Goal: Transaction & Acquisition: Purchase product/service

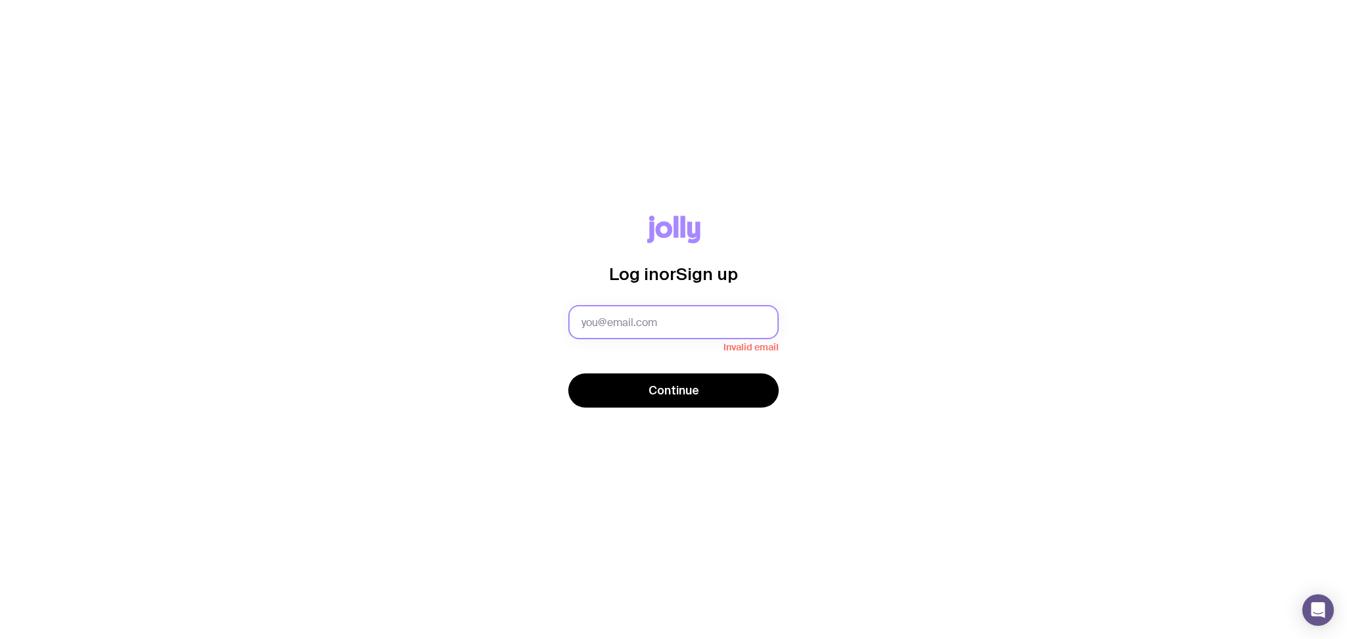
click at [605, 325] on input "text" at bounding box center [673, 322] width 211 height 34
type input "[PERSON_NAME][EMAIL_ADDRESS][PERSON_NAME][DOMAIN_NAME]"
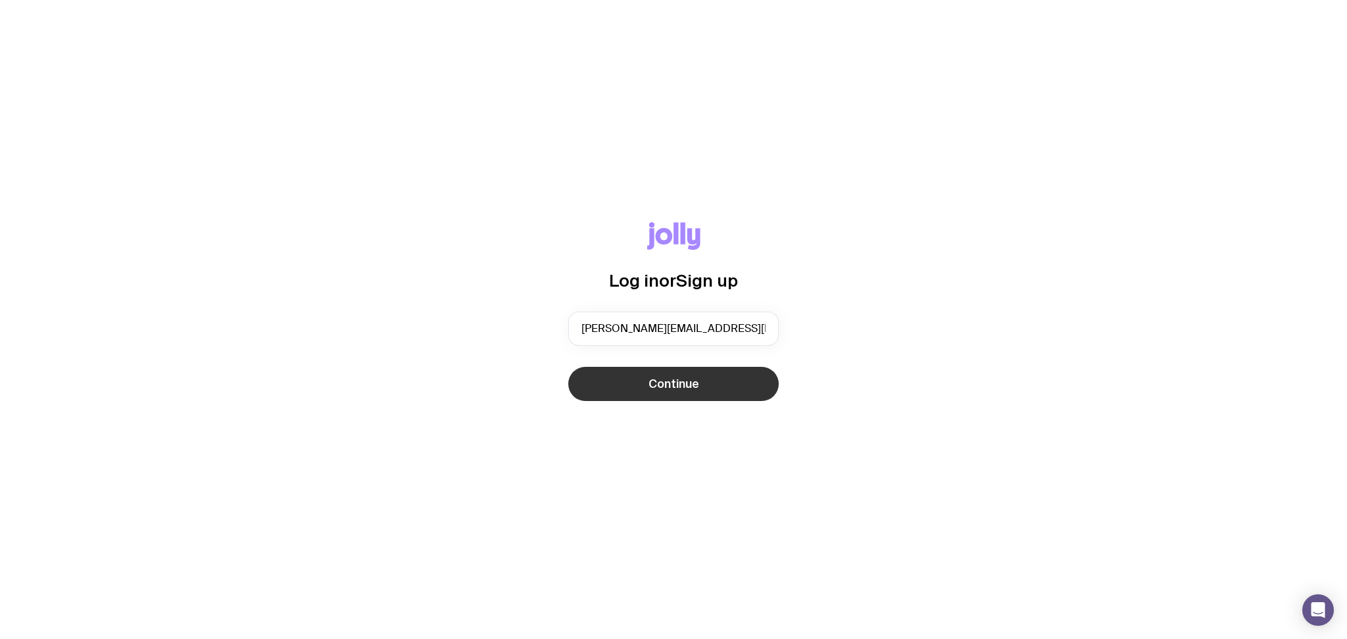
click at [686, 386] on span "Continue" at bounding box center [674, 384] width 51 height 16
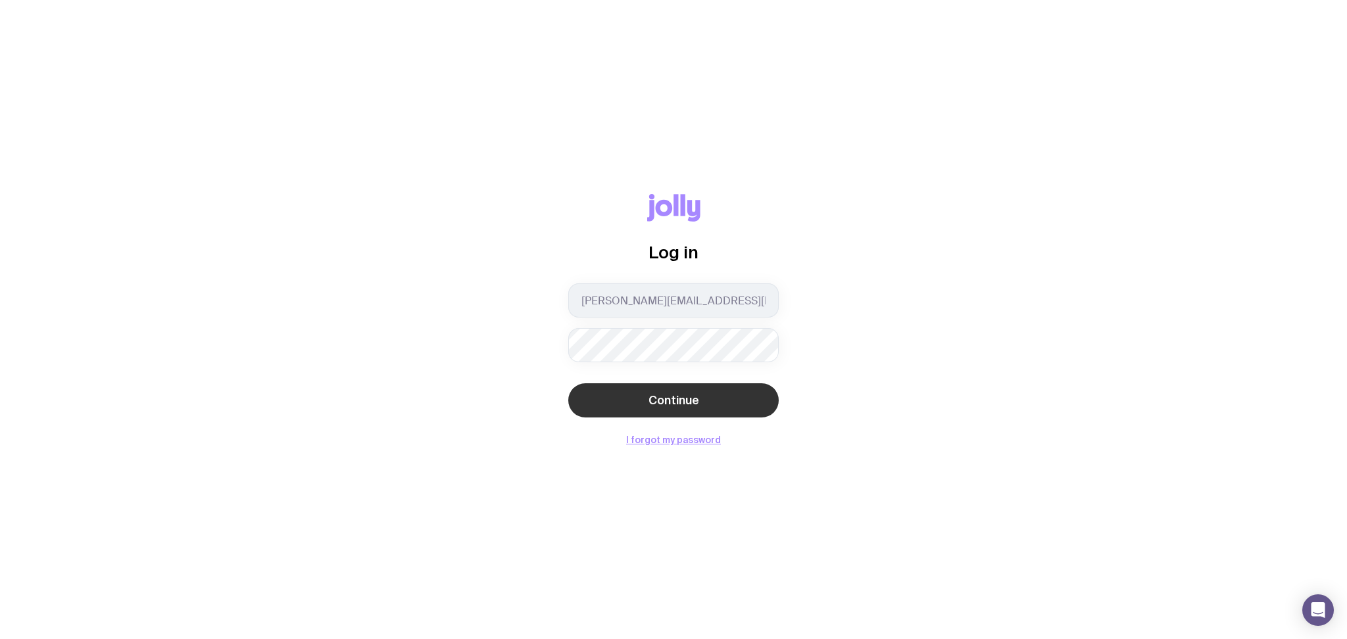
click at [774, 393] on div "Continue" at bounding box center [673, 402] width 211 height 37
click at [734, 389] on button "Continue" at bounding box center [673, 401] width 211 height 34
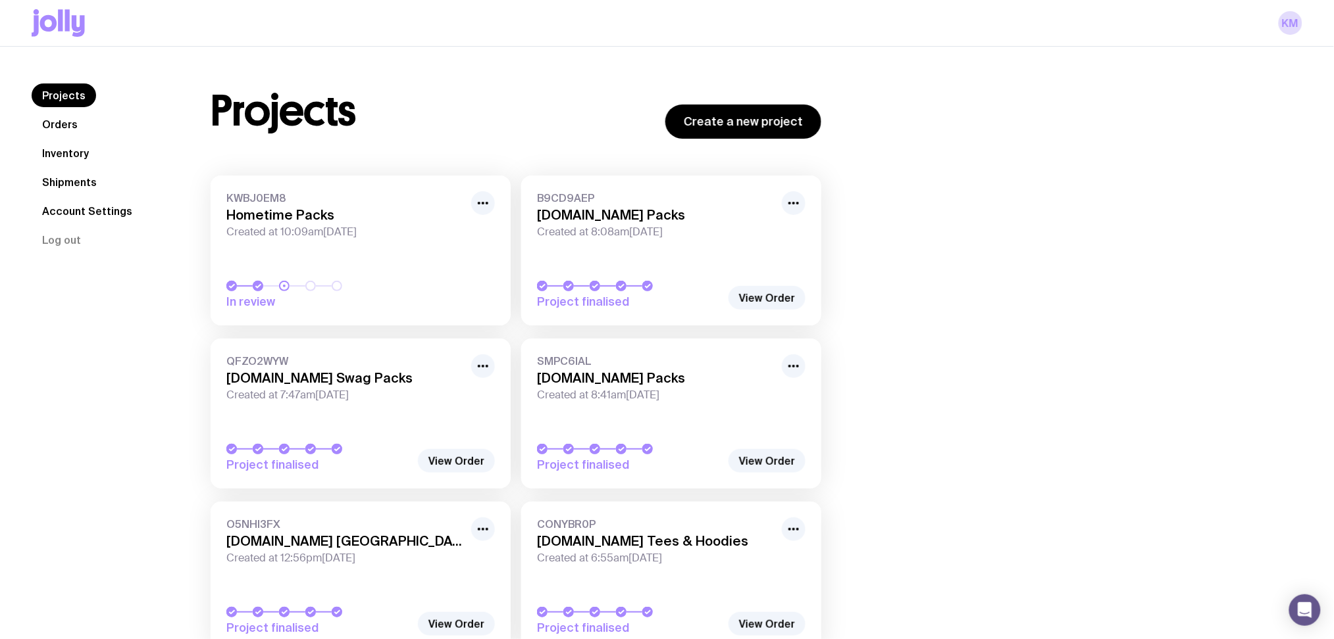
click at [403, 195] on span "KWBJ0EM8" at bounding box center [344, 197] width 237 height 13
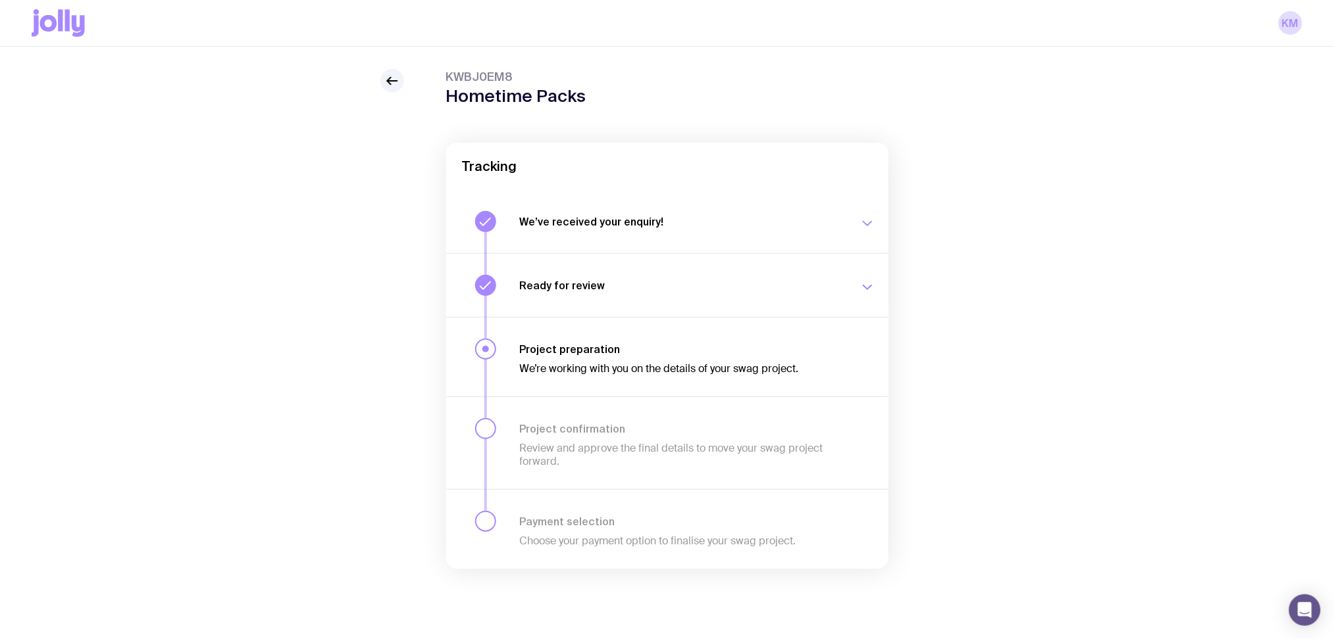
scroll to position [47, 0]
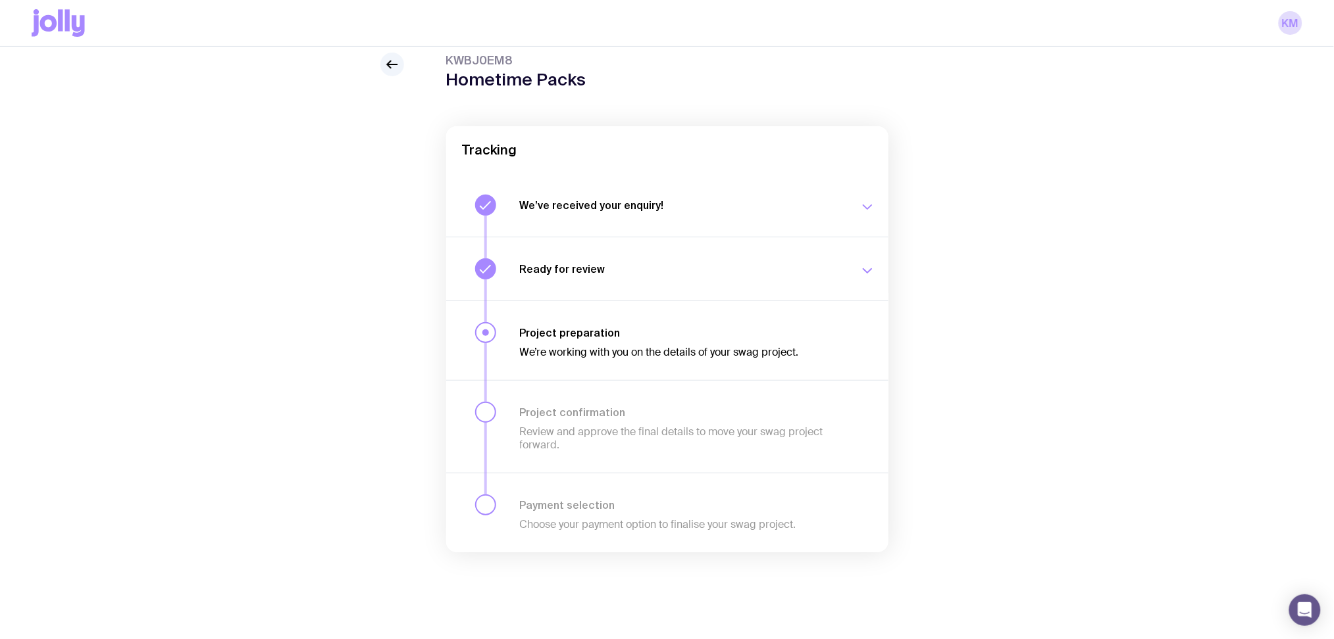
click at [764, 248] on button "Ready for review We’ll notify you as soon as your proposal and merch concepts a…" at bounding box center [667, 269] width 442 height 64
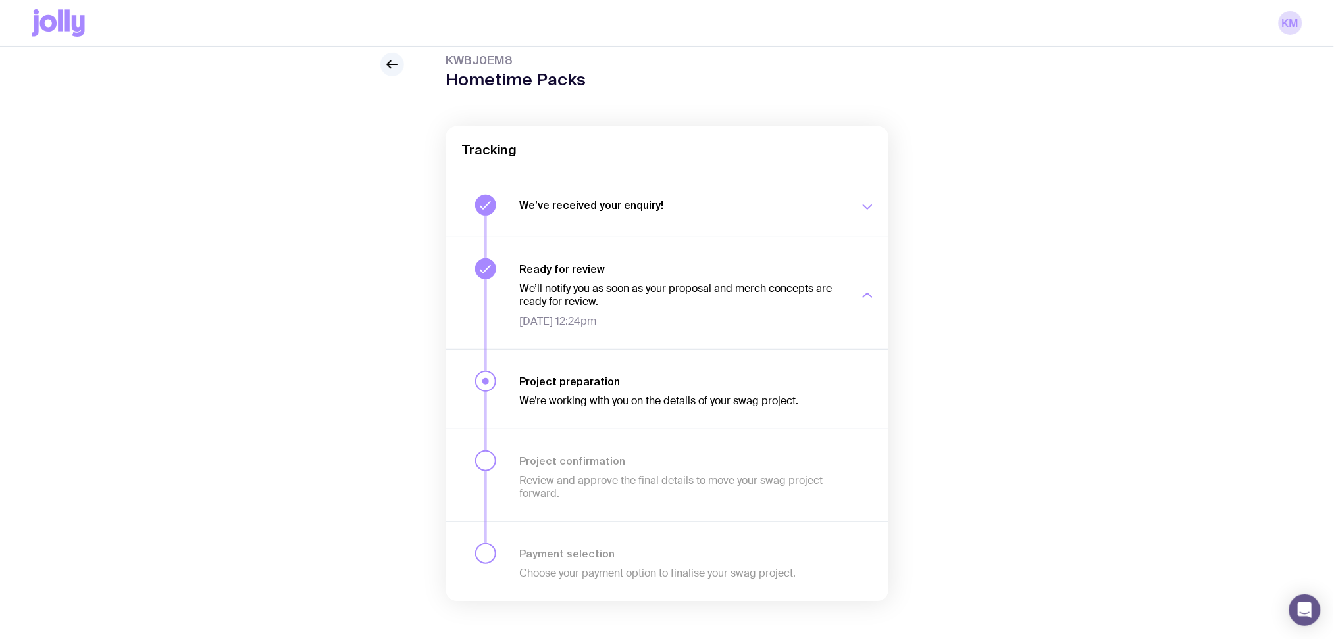
click at [861, 212] on icon "button" at bounding box center [867, 207] width 16 height 16
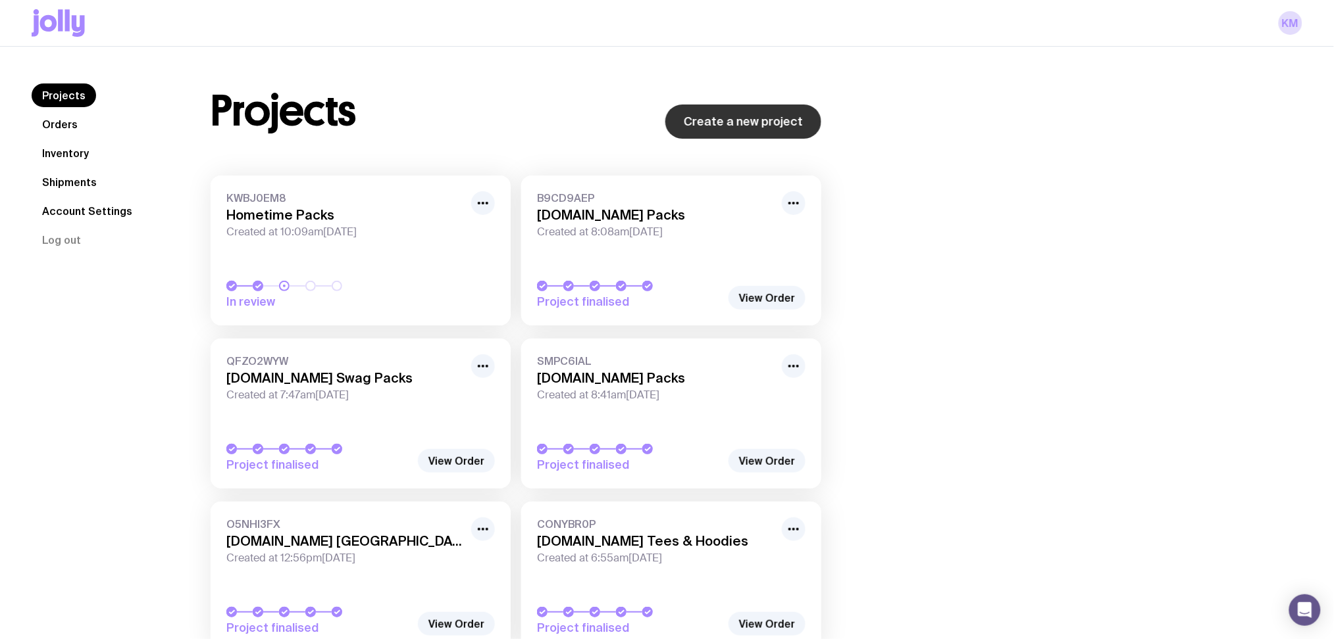
click at [751, 124] on link "Create a new project" at bounding box center [743, 122] width 156 height 34
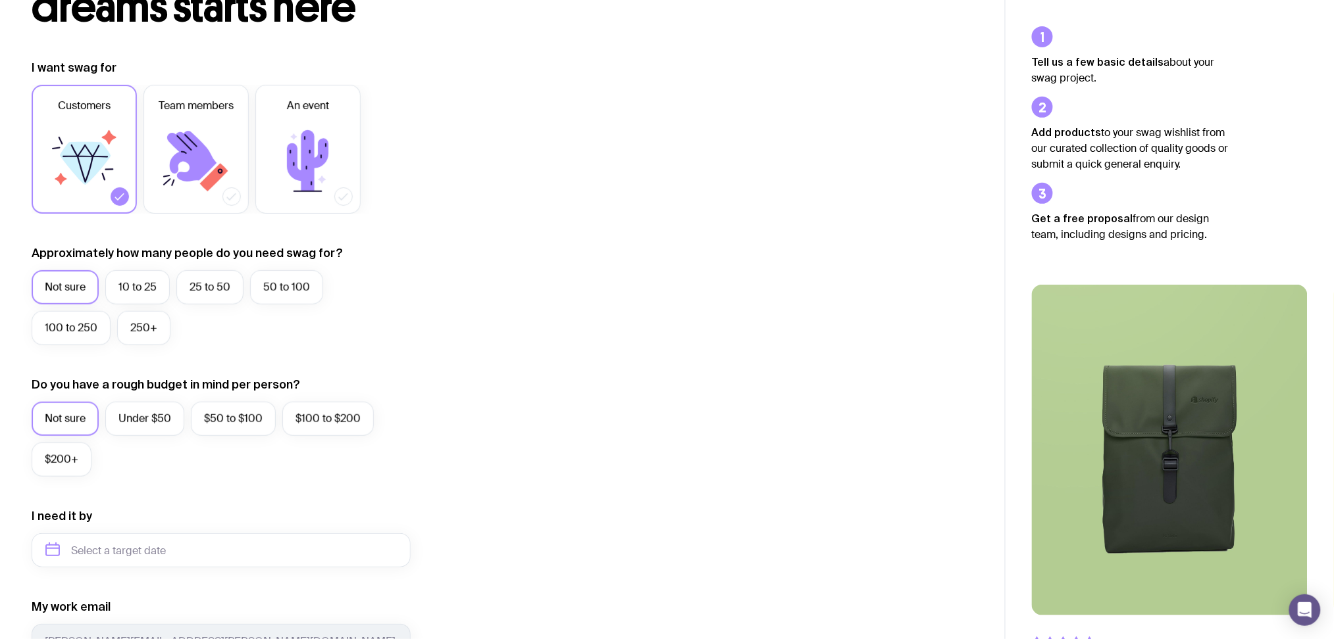
scroll to position [263, 0]
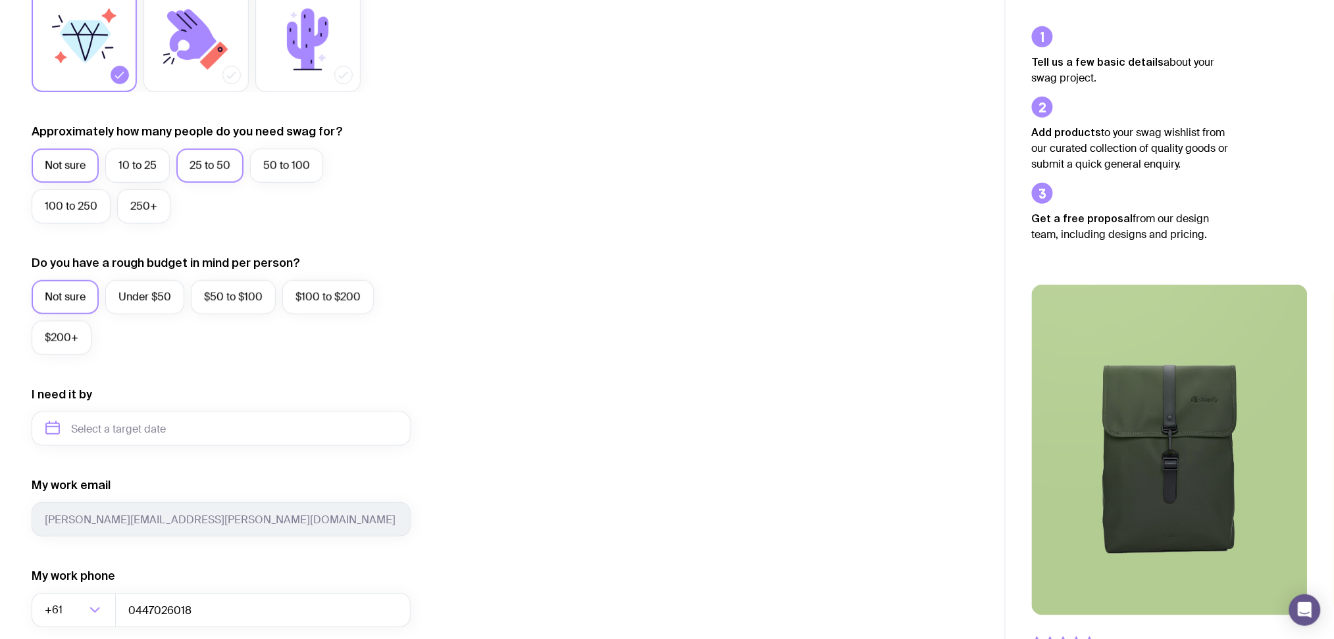
click at [187, 168] on label "25 to 50" at bounding box center [209, 166] width 67 height 34
click at [0, 0] on input "25 to 50" at bounding box center [0, 0] width 0 height 0
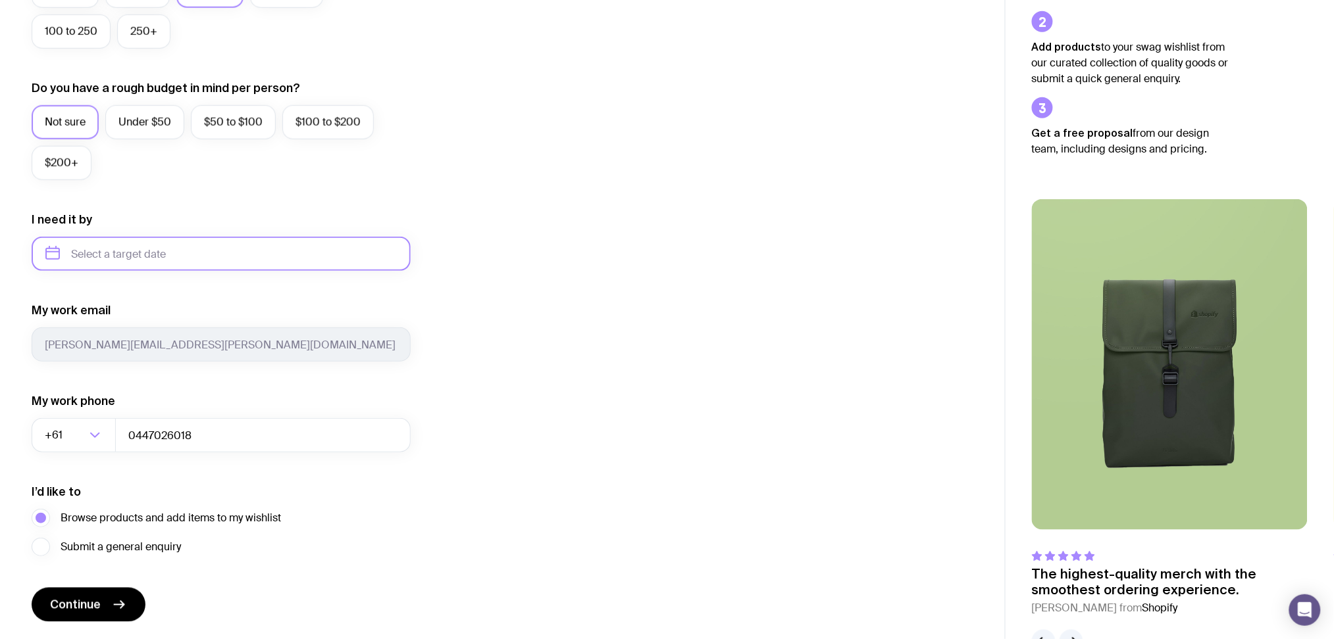
click at [171, 254] on input "text" at bounding box center [221, 254] width 379 height 34
click at [72, 420] on button "Oct" at bounding box center [62, 416] width 48 height 26
type input "October 2025"
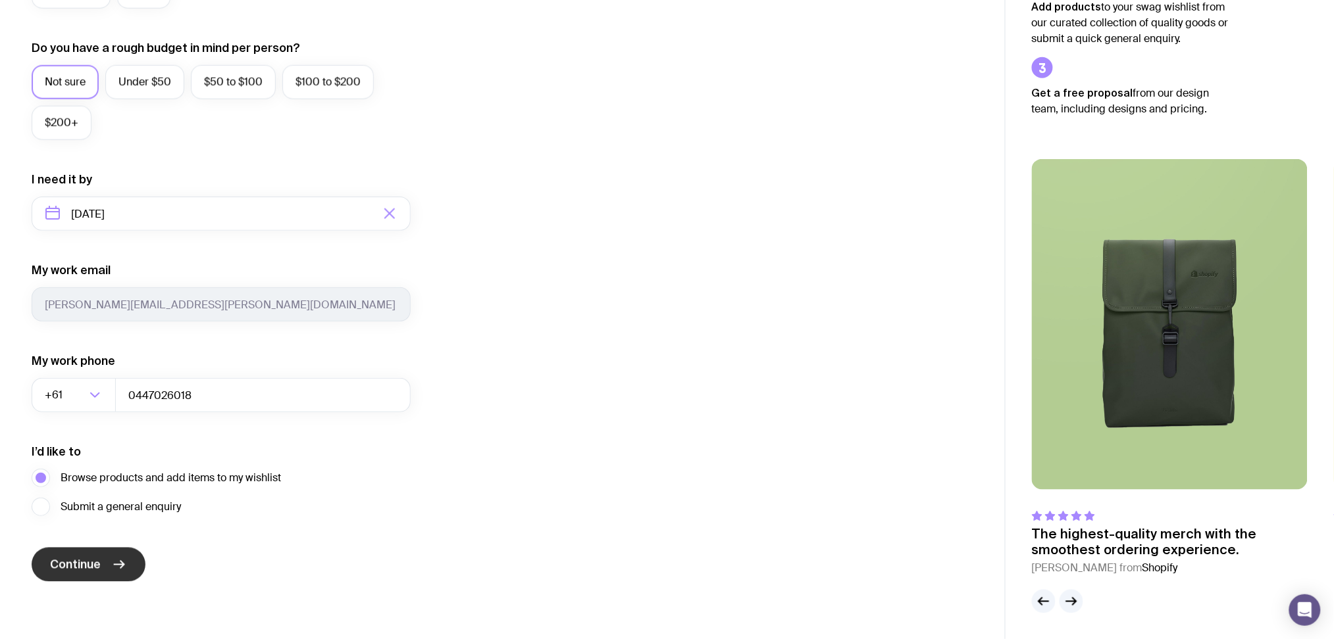
click at [110, 549] on button "Continue" at bounding box center [89, 565] width 114 height 34
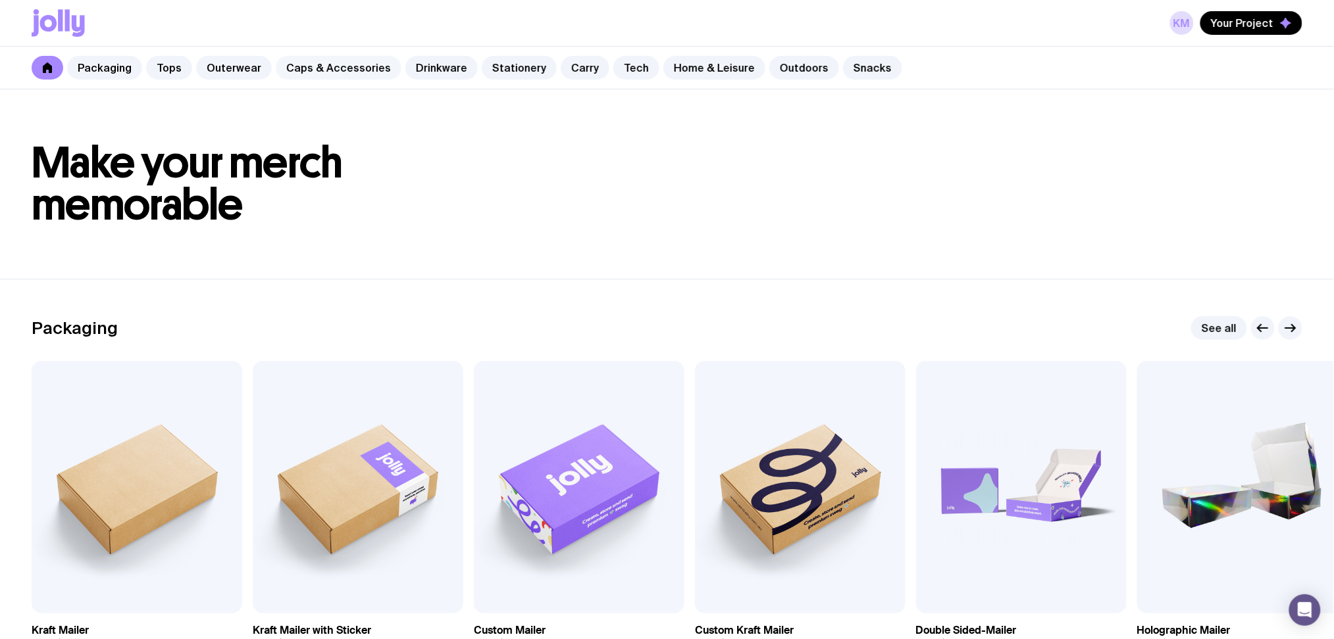
click at [355, 77] on link "Caps & Accessories" at bounding box center [339, 68] width 126 height 24
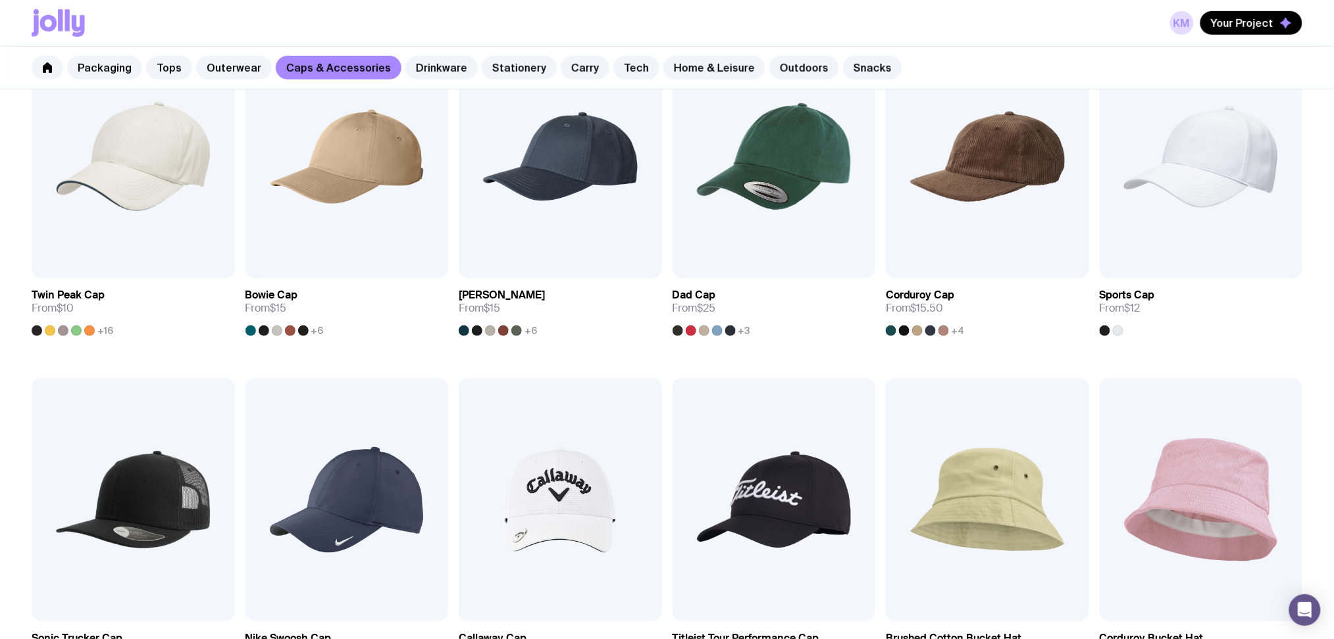
scroll to position [175, 0]
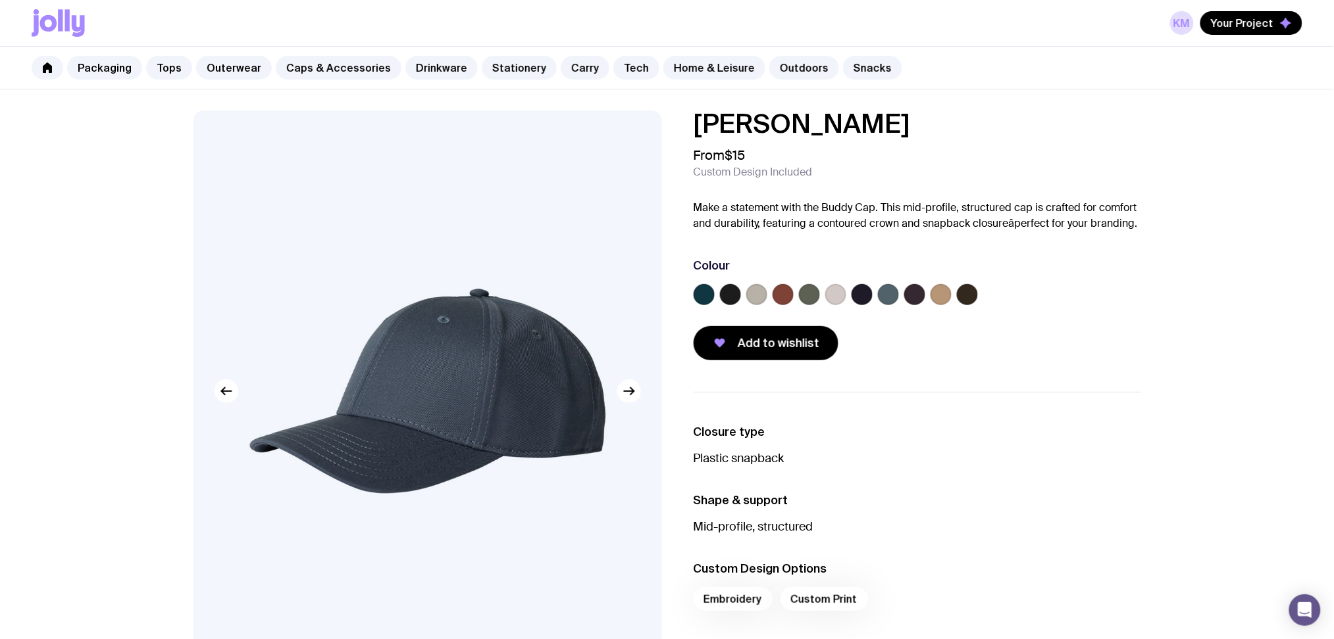
click at [874, 297] on div at bounding box center [916, 297] width 447 height 26
click at [869, 297] on label at bounding box center [861, 294] width 21 height 21
click at [0, 0] on input "radio" at bounding box center [0, 0] width 0 height 0
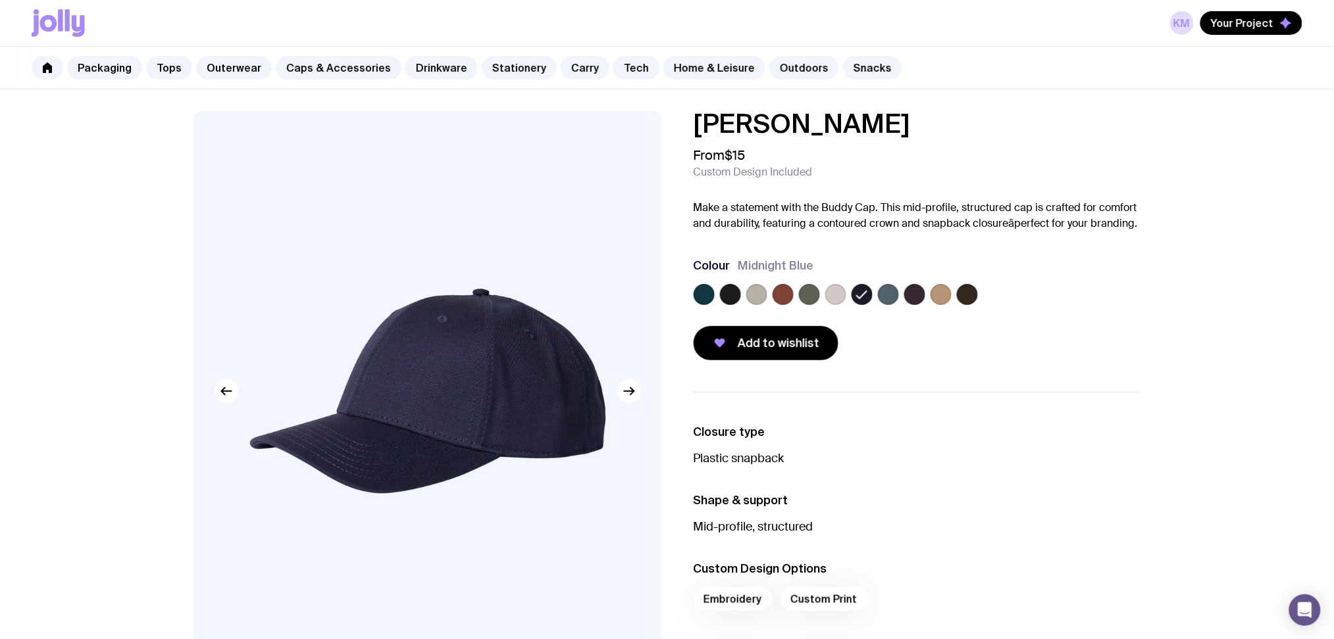
click at [730, 297] on label at bounding box center [730, 294] width 21 height 21
click at [0, 0] on input "radio" at bounding box center [0, 0] width 0 height 0
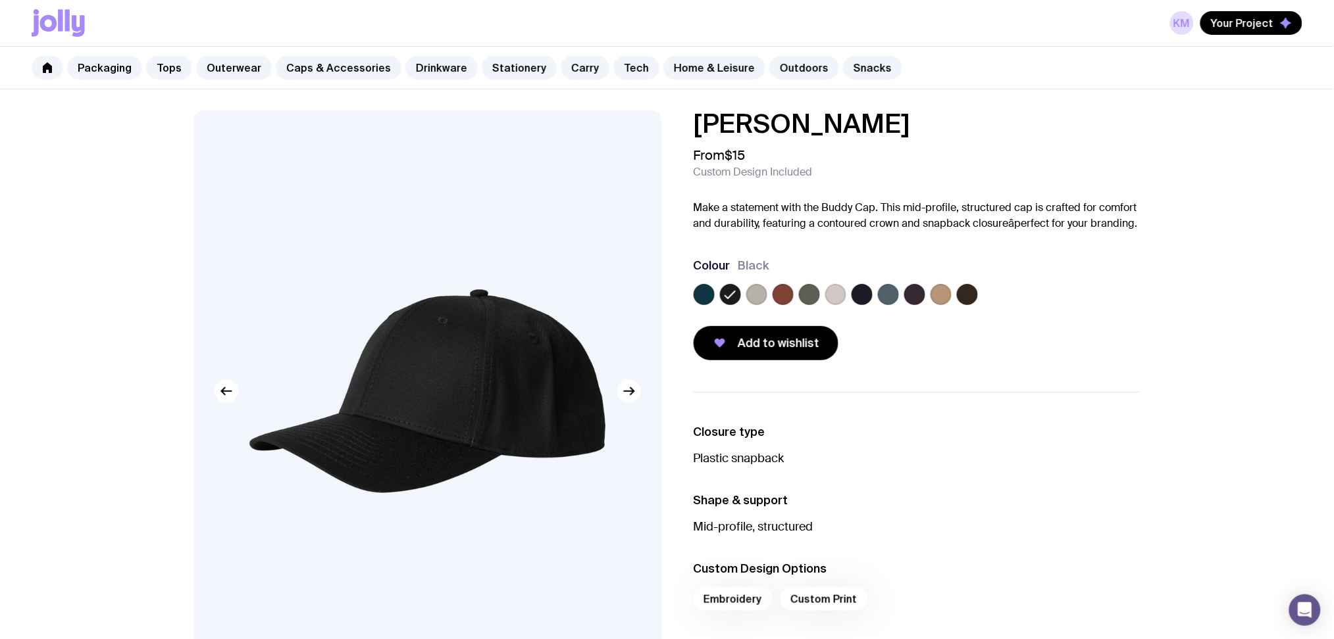
click at [968, 297] on label at bounding box center [967, 294] width 21 height 21
click at [0, 0] on input "radio" at bounding box center [0, 0] width 0 height 0
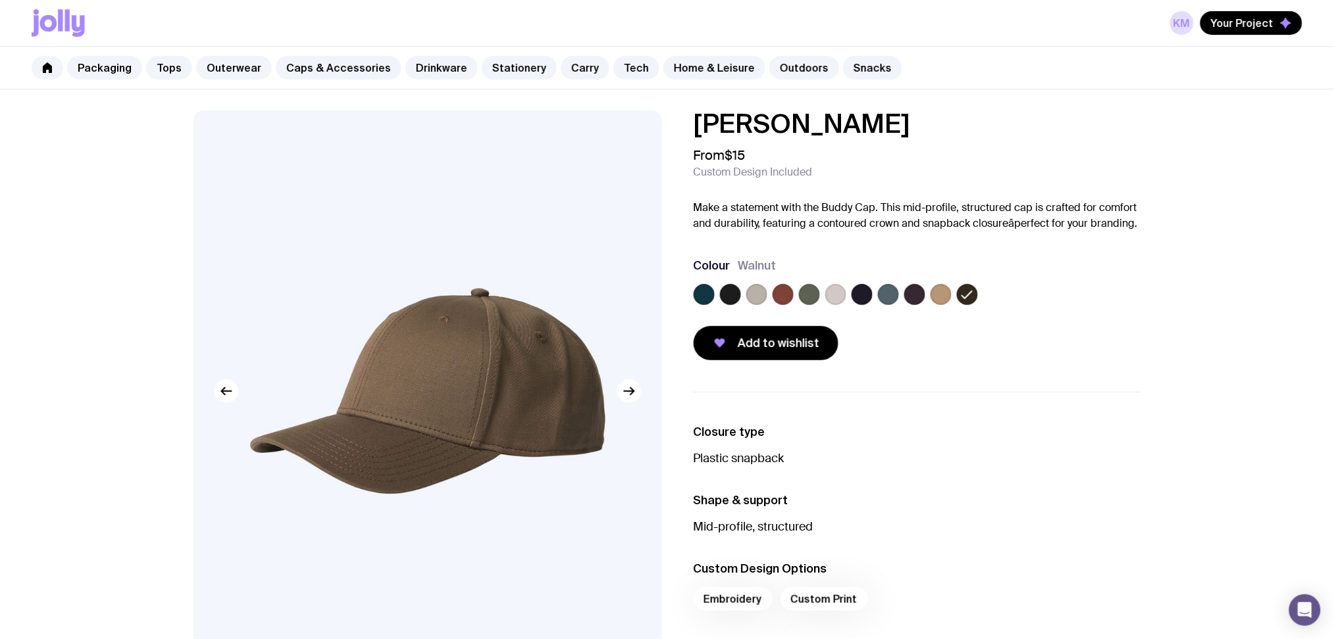
click at [728, 305] on div at bounding box center [916, 297] width 447 height 26
click at [731, 293] on label at bounding box center [730, 294] width 21 height 21
click at [0, 0] on input "radio" at bounding box center [0, 0] width 0 height 0
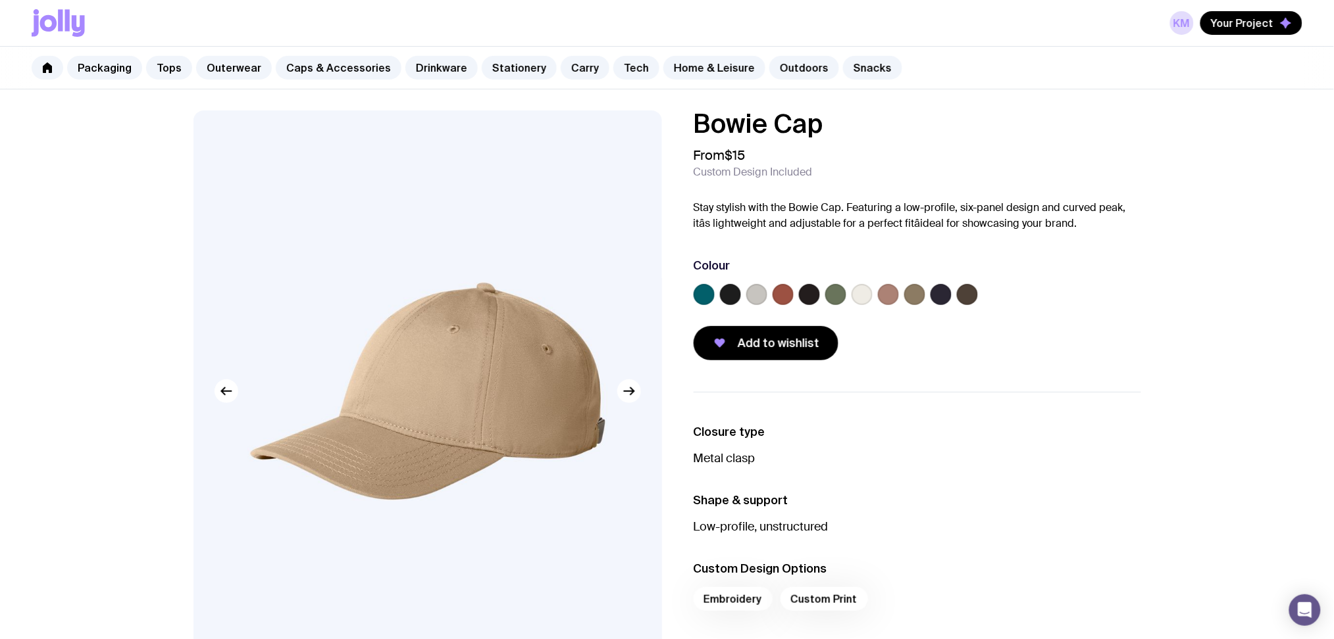
click at [733, 299] on label at bounding box center [730, 294] width 21 height 21
click at [0, 0] on input "radio" at bounding box center [0, 0] width 0 height 0
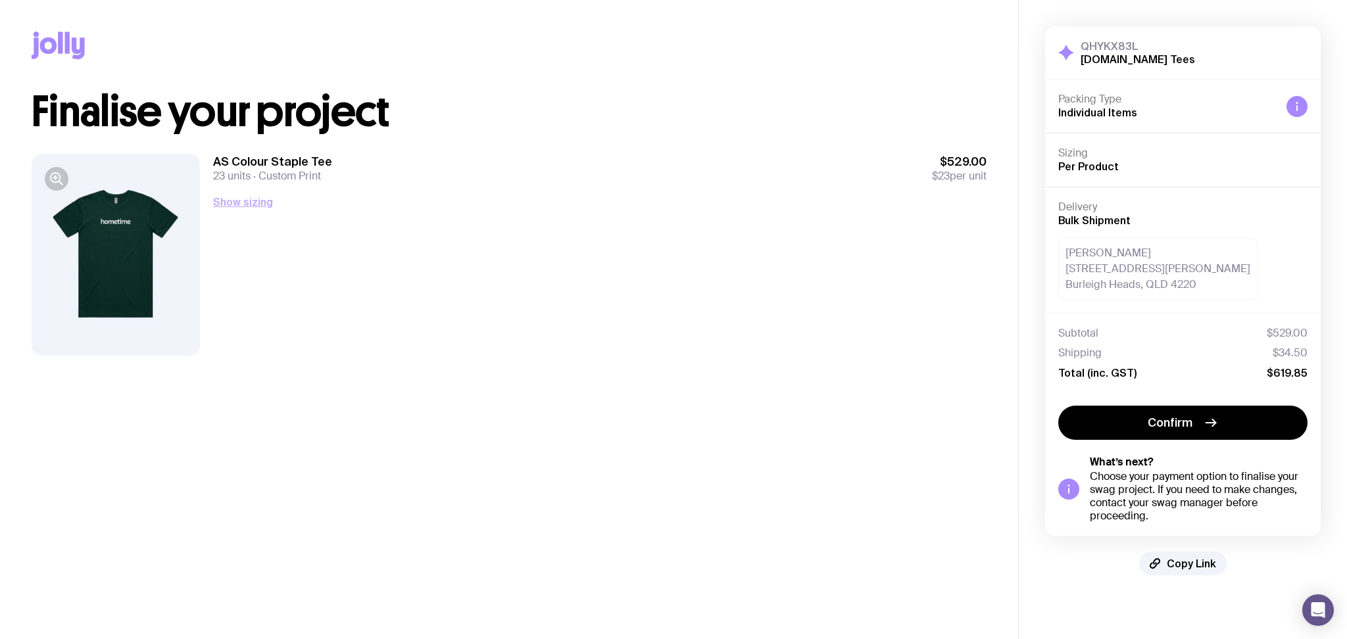
click at [255, 201] on button "Show sizing" at bounding box center [243, 202] width 60 height 16
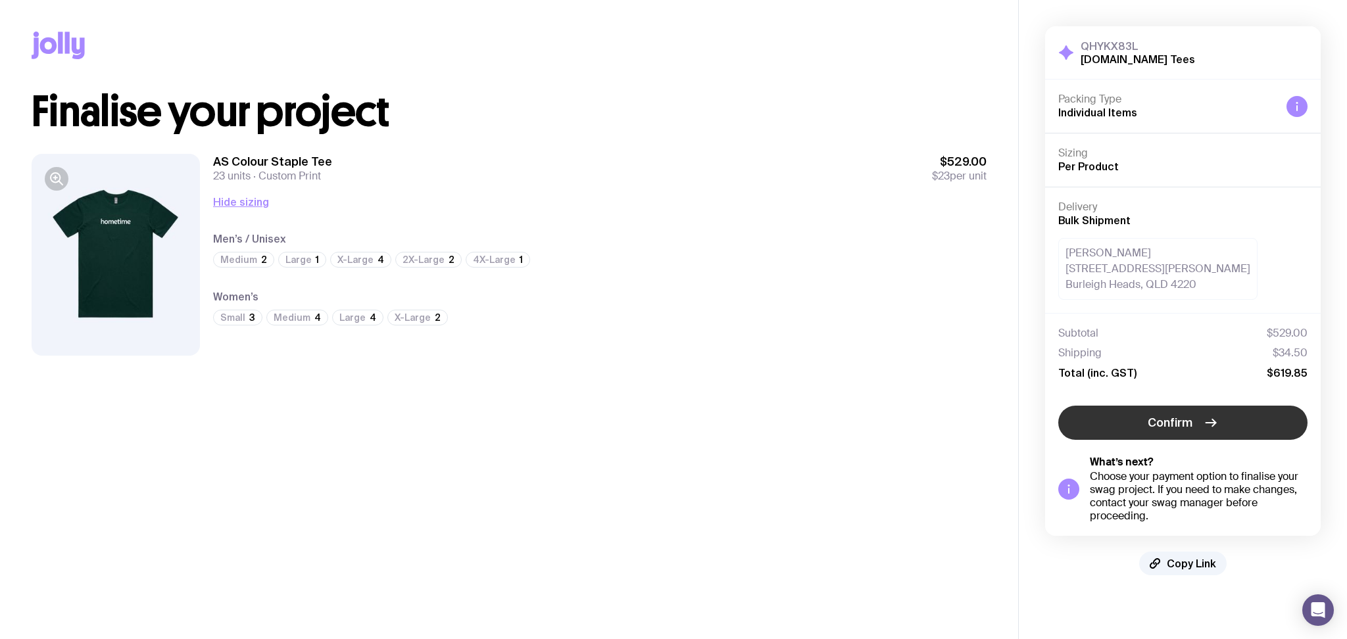
click at [1185, 416] on span "Confirm" at bounding box center [1170, 423] width 45 height 16
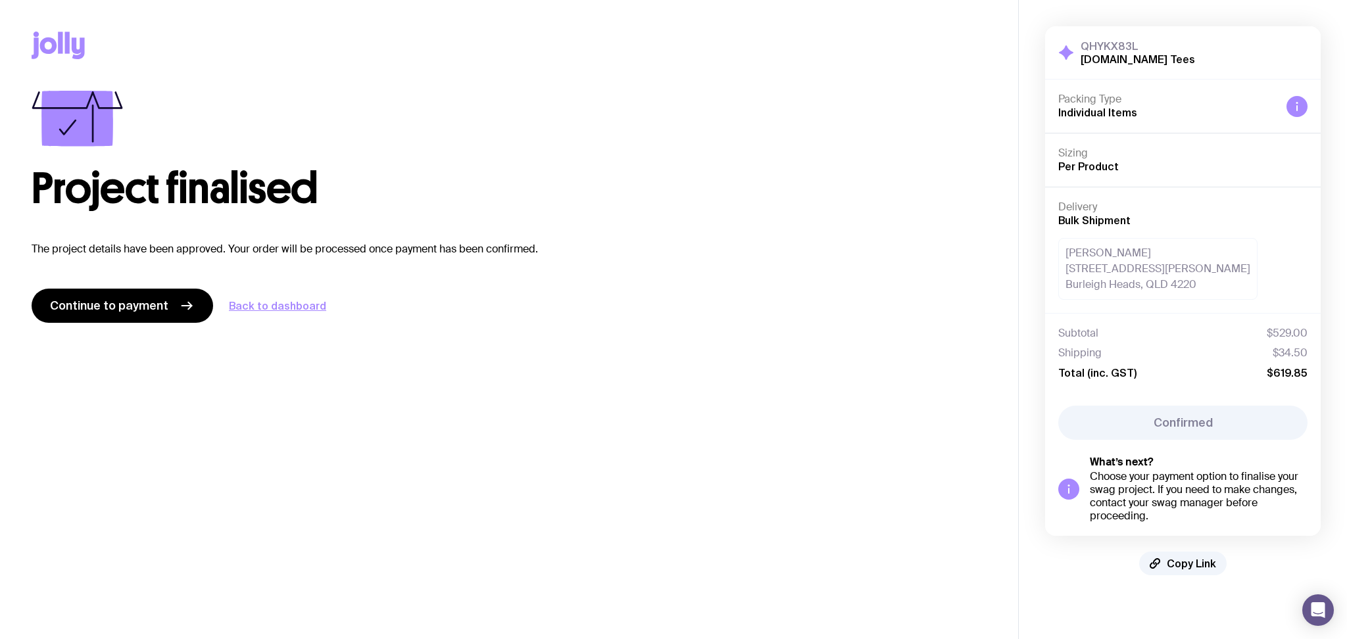
click at [1114, 166] on span "Per Product" at bounding box center [1089, 167] width 61 height 12
click at [1214, 328] on div "Subtotal $529.00" at bounding box center [1183, 333] width 249 height 13
click at [72, 304] on span "Continue to payment" at bounding box center [109, 306] width 118 height 16
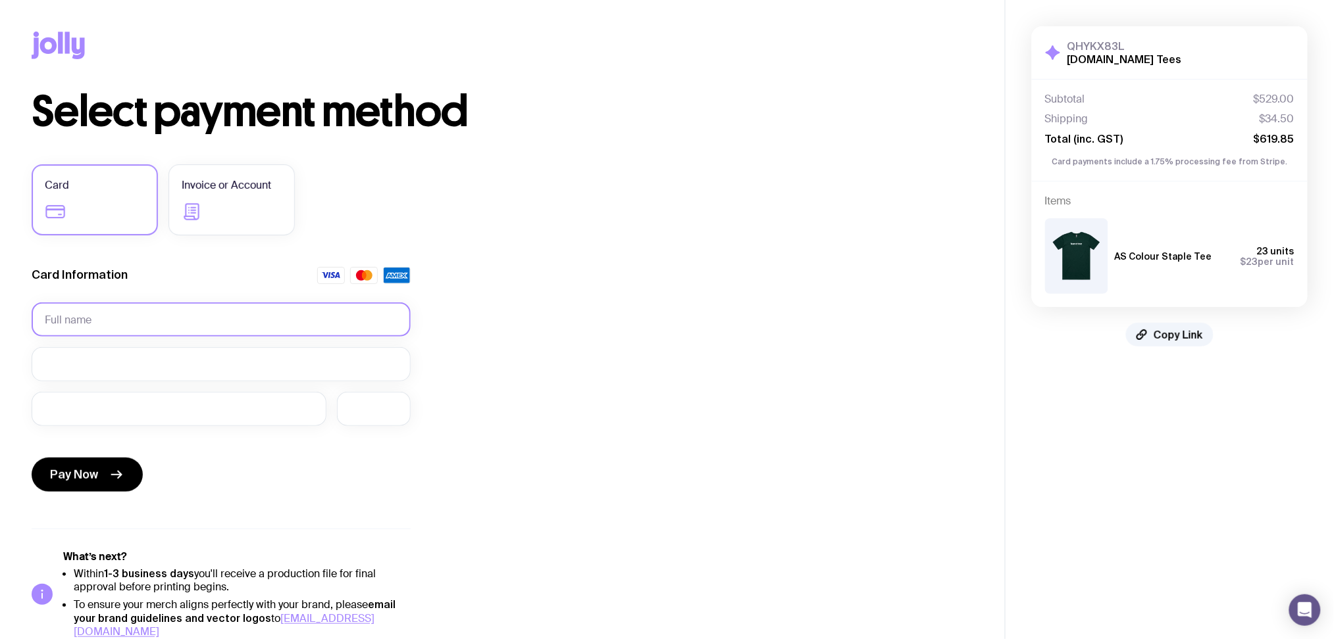
click at [259, 324] on input "text" at bounding box center [221, 320] width 379 height 34
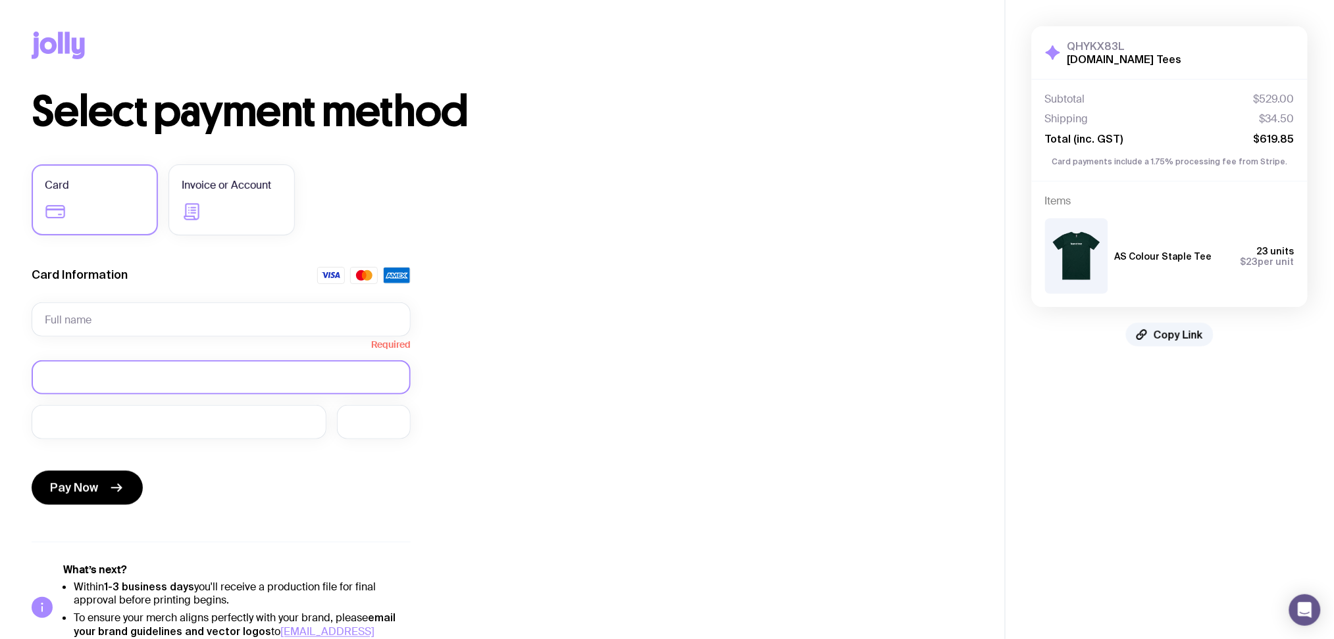
click at [219, 368] on div at bounding box center [221, 378] width 379 height 34
click at [227, 322] on input "text" at bounding box center [221, 320] width 379 height 34
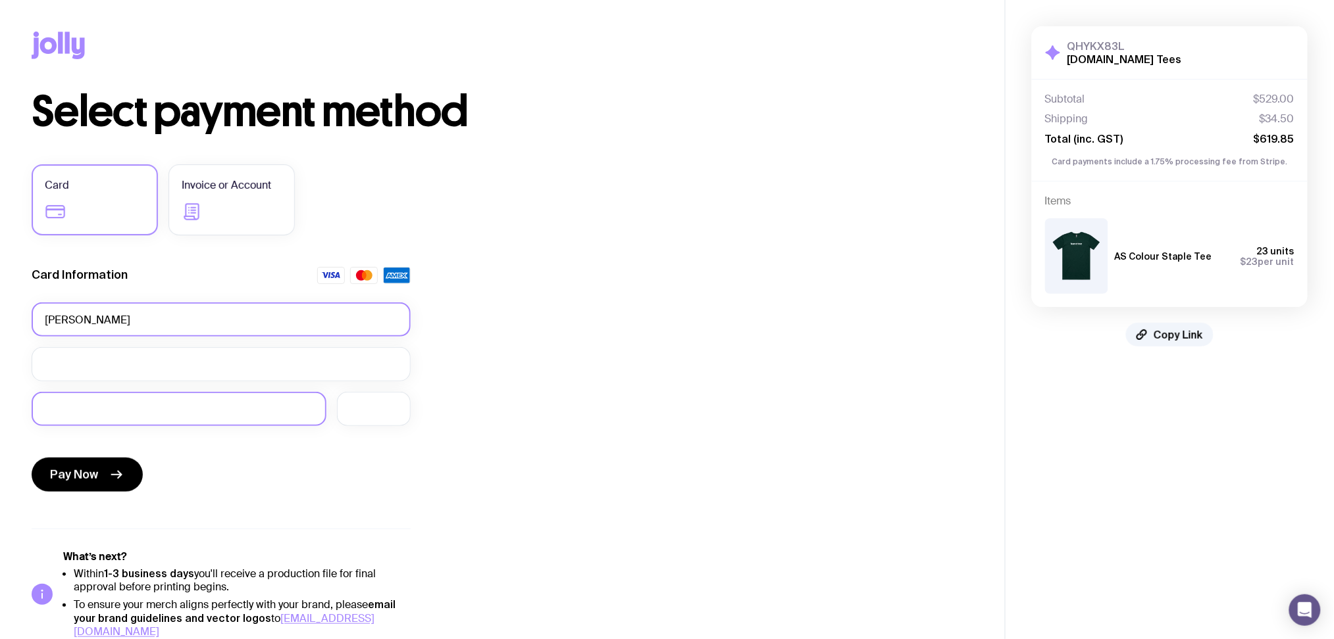
type input "[PERSON_NAME]"
click at [93, 466] on button "Pay Now" at bounding box center [87, 475] width 111 height 34
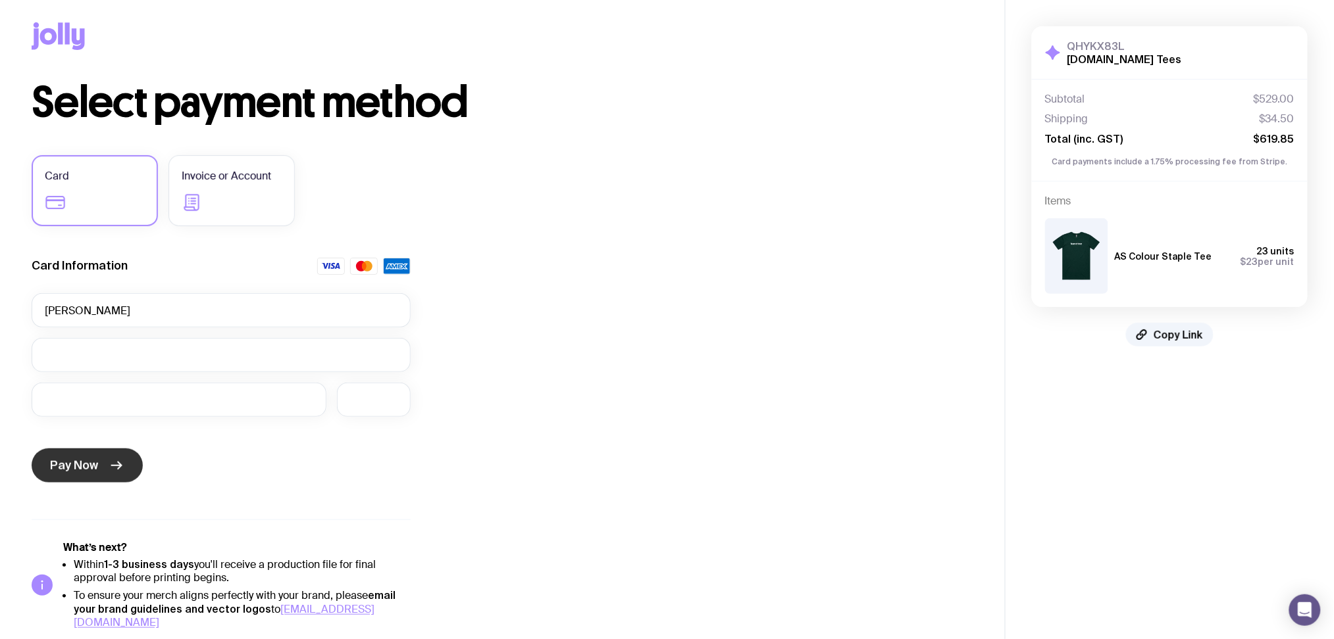
click at [107, 458] on button "Pay Now" at bounding box center [87, 466] width 111 height 34
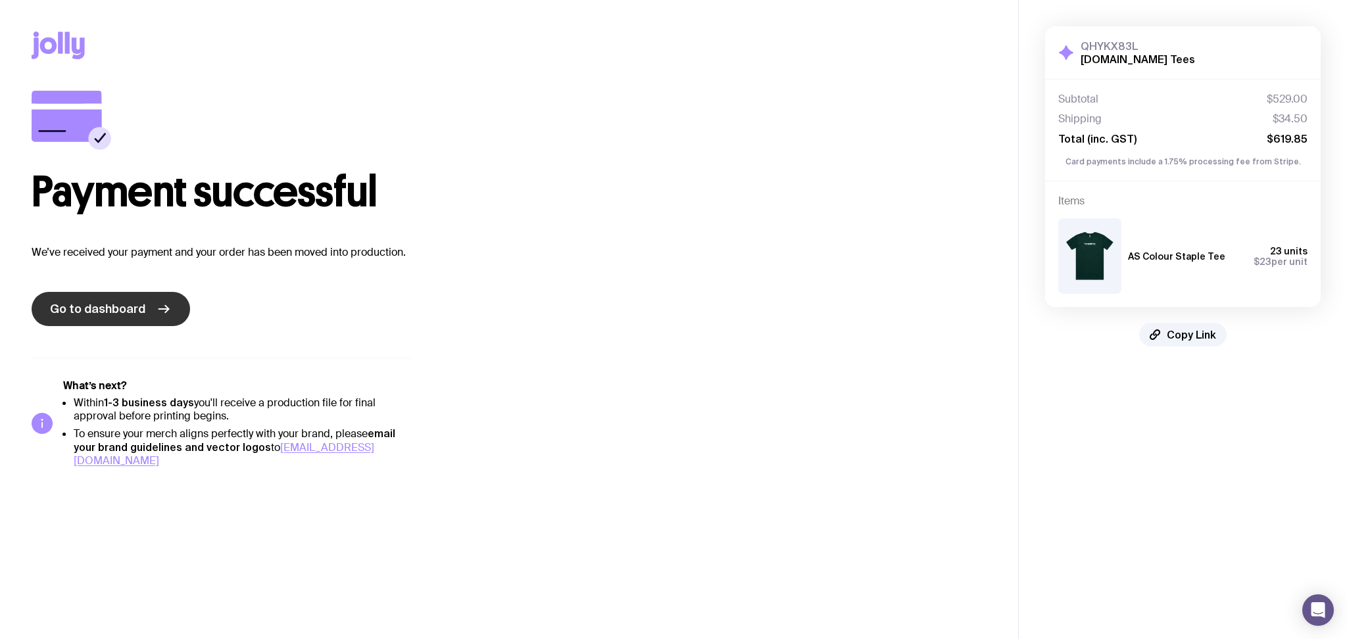
click at [133, 308] on span "Go to dashboard" at bounding box center [97, 309] width 95 height 16
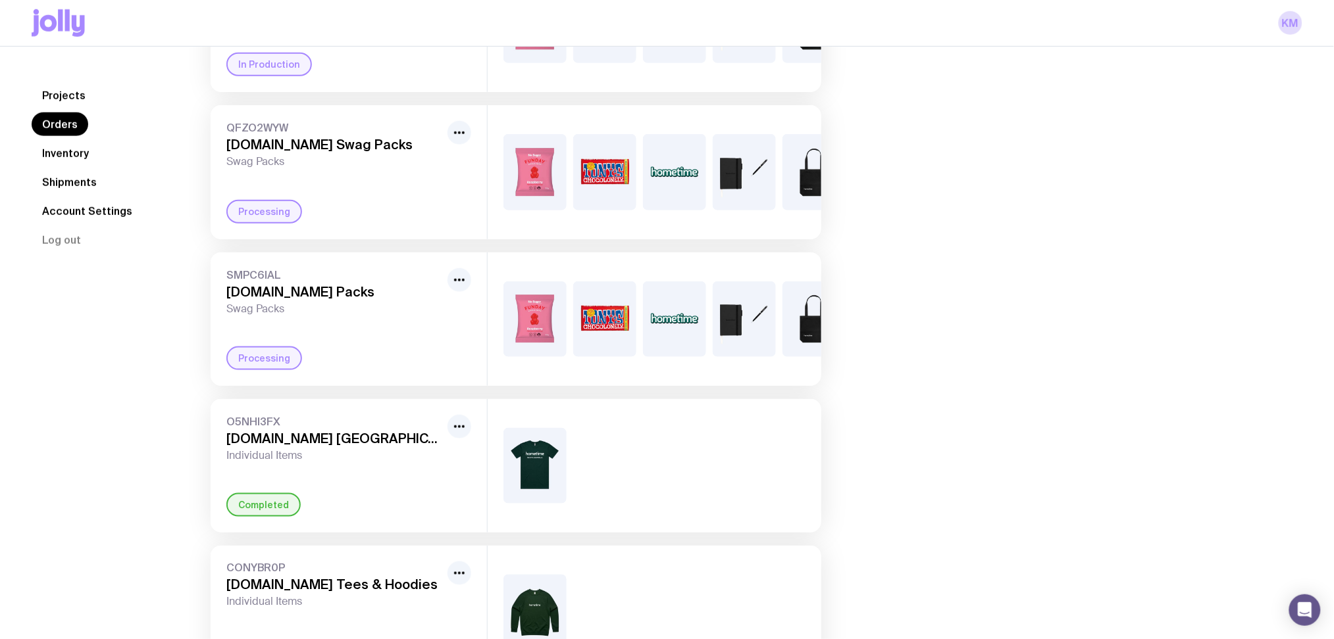
scroll to position [614, 0]
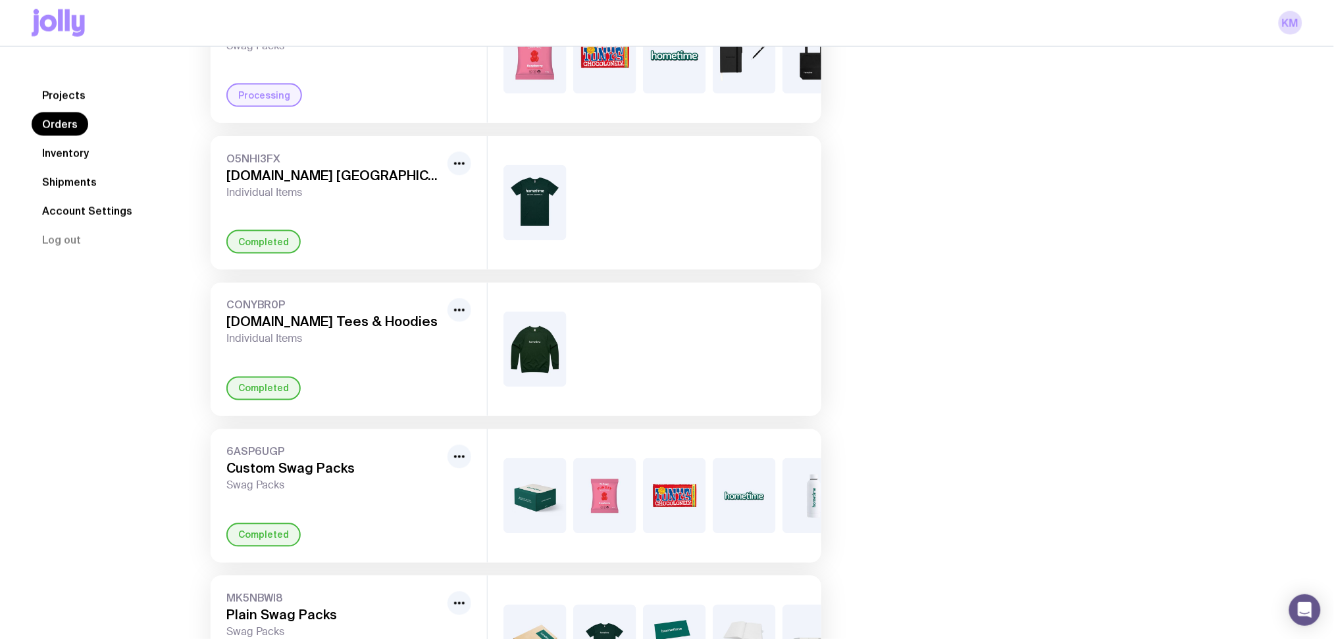
click at [534, 240] on img at bounding box center [534, 203] width 63 height 76
